Goal: Task Accomplishment & Management: Use online tool/utility

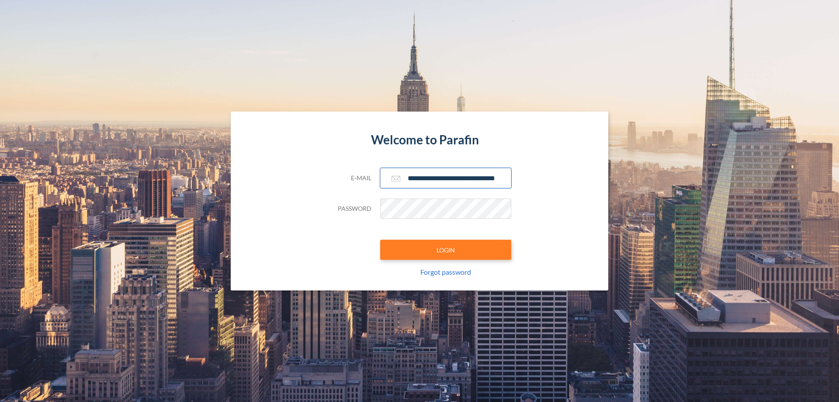
type input "**********"
click at [446, 250] on button "LOGIN" at bounding box center [445, 250] width 131 height 20
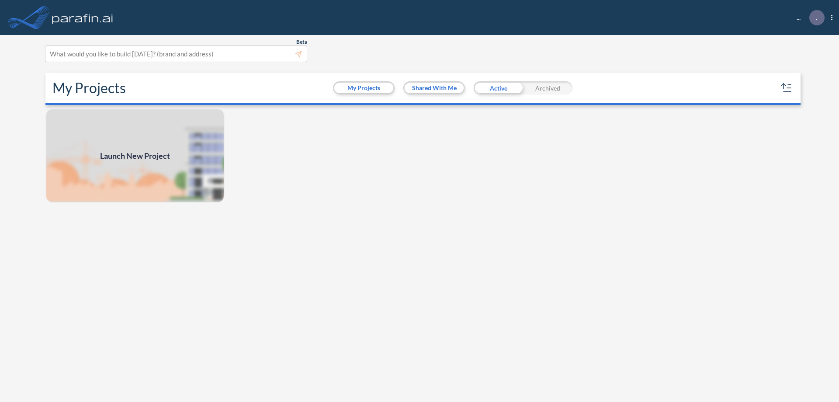
scroll to position [2, 0]
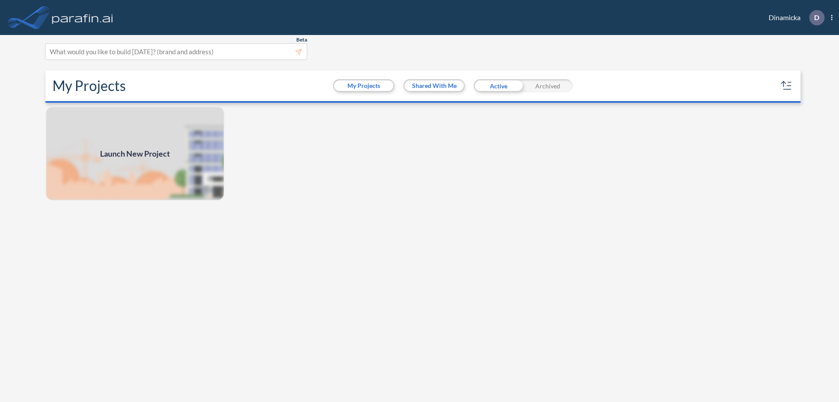
click at [135, 153] on span "Launch New Project" at bounding box center [135, 154] width 70 height 12
